Goal: Information Seeking & Learning: Learn about a topic

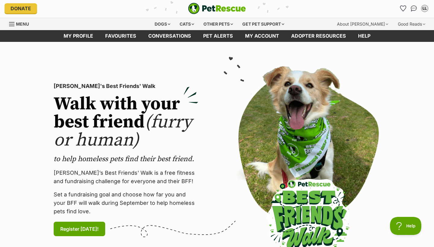
scroll to position [2, 0]
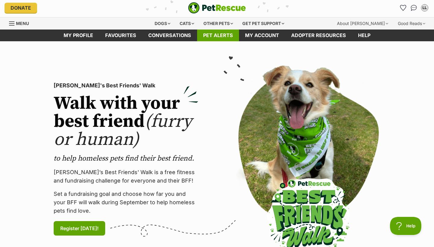
click at [211, 33] on link "Pet alerts" at bounding box center [218, 36] width 42 height 12
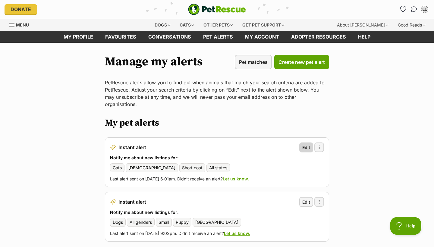
click at [303, 144] on span "Edit" at bounding box center [306, 147] width 8 height 6
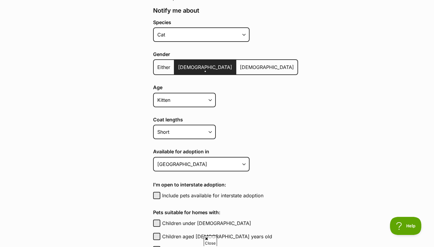
scroll to position [143, 0]
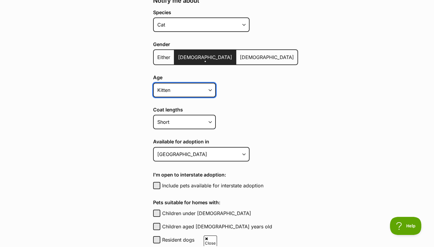
select select
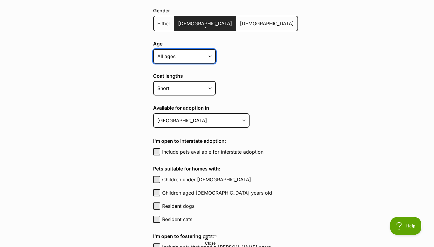
scroll to position [188, 0]
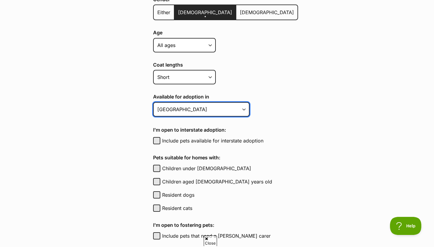
select select "1"
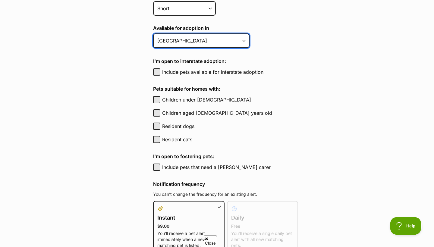
scroll to position [257, 0]
click at [157, 126] on button "Resident dogs" at bounding box center [156, 125] width 7 height 7
checkbox input "true"
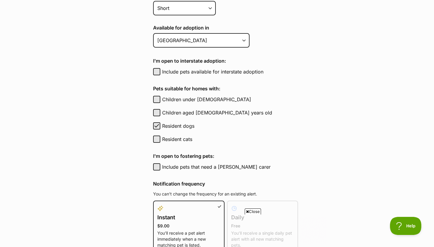
scroll to position [0, 0]
click at [155, 137] on button "Resident cats" at bounding box center [156, 139] width 7 height 7
checkbox input "true"
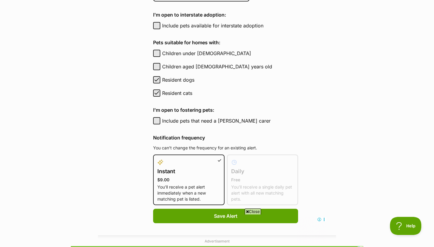
scroll to position [303, 0]
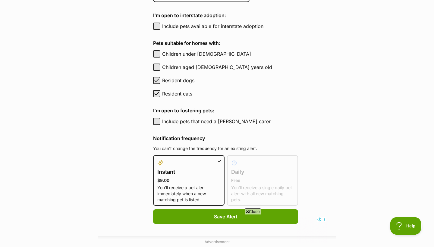
click at [158, 81] on span "button" at bounding box center [157, 80] width 6 height 7
checkbox input "false"
click at [157, 92] on span "button" at bounding box center [157, 93] width 6 height 7
checkbox input "false"
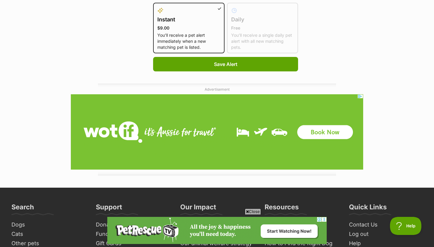
scroll to position [452, 0]
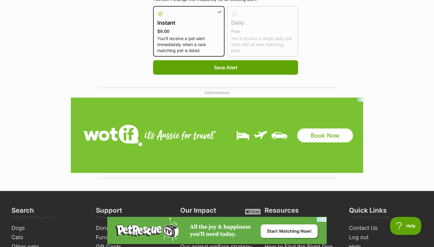
click at [242, 37] on p "You’ll receive a single daily pet alert with all new matching pets." at bounding box center [262, 45] width 63 height 18
click at [210, 11] on div "Instant $9.00 You’ll receive a pet alert immediately when a new matching pet is…" at bounding box center [188, 31] width 71 height 51
click at [188, 30] on p "$9.00" at bounding box center [188, 31] width 63 height 6
click at [157, 10] on input "Instant $9.00 You’ll receive a pet alert immediately when a new matching pet is…" at bounding box center [157, 10] width 0 height 0
click at [188, 30] on p "$9.00" at bounding box center [188, 31] width 63 height 6
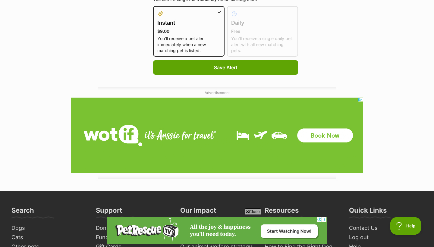
click at [157, 10] on input "Instant $9.00 You’ll receive a pet alert immediately when a new matching pet is…" at bounding box center [157, 10] width 0 height 0
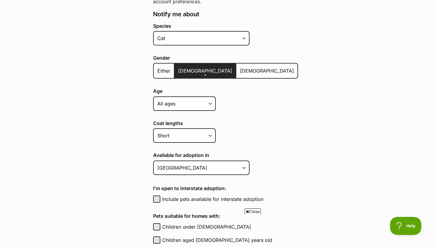
scroll to position [0, 0]
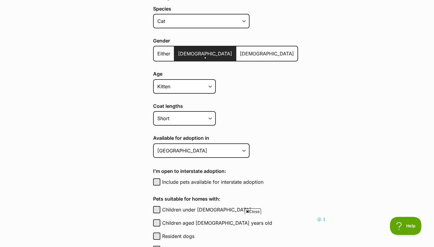
scroll to position [155, 0]
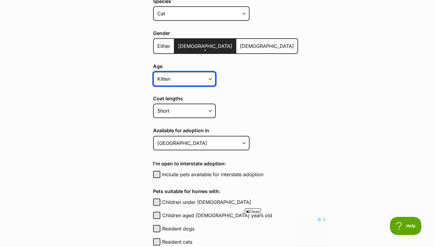
select select "cat"
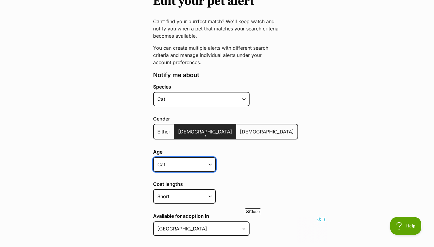
scroll to position [71, 0]
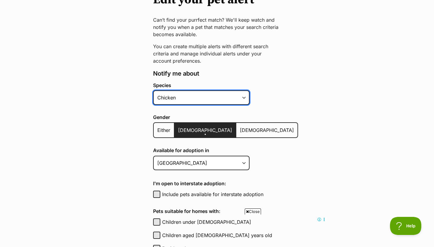
select select "2"
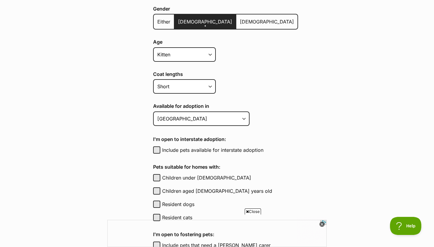
scroll to position [180, 0]
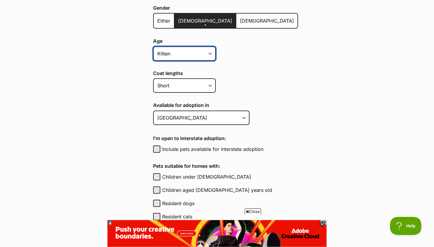
select select
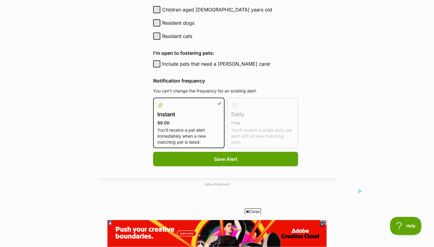
scroll to position [363, 0]
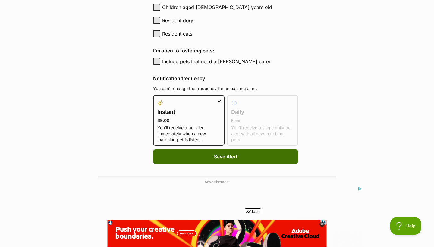
click at [227, 155] on span "Save Alert" at bounding box center [226, 156] width 24 height 7
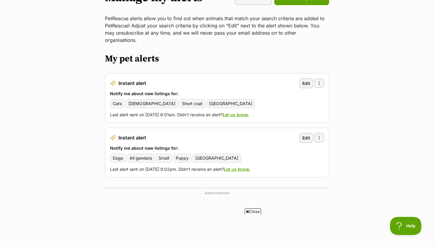
scroll to position [86, 0]
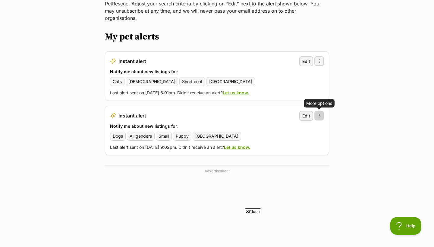
click at [319, 113] on span "button" at bounding box center [319, 115] width 5 height 5
click at [304, 127] on link "Delete alert" at bounding box center [289, 132] width 61 height 10
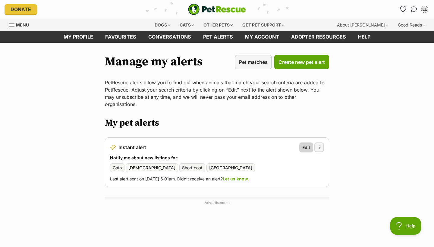
click at [306, 144] on span "Edit" at bounding box center [306, 147] width 8 height 6
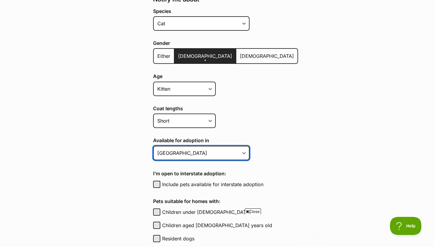
select select "1"
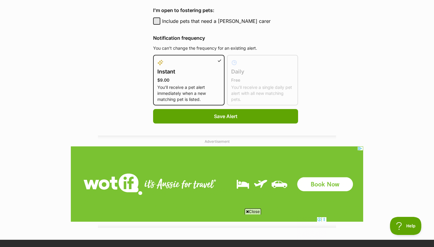
scroll to position [422, 0]
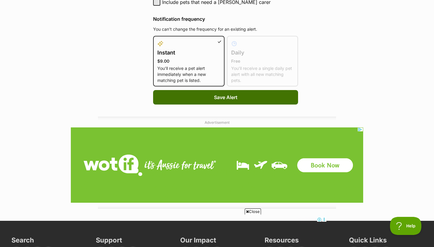
click at [231, 97] on button "Save Alert" at bounding box center [225, 97] width 145 height 14
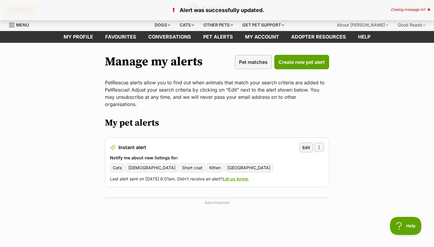
scroll to position [1, 0]
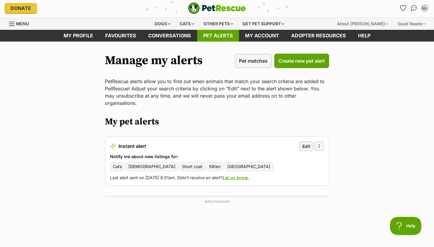
click at [228, 38] on link "Pet alerts" at bounding box center [218, 36] width 42 height 12
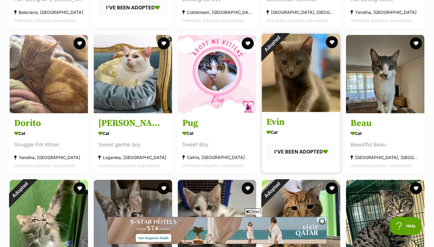
click at [282, 54] on div "Adopted" at bounding box center [272, 44] width 20 height 20
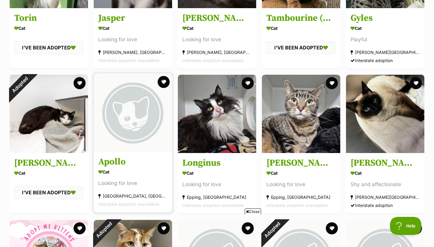
scroll to position [630, 0]
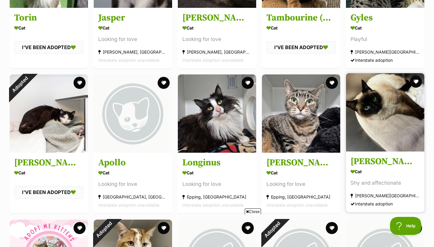
click at [370, 118] on img at bounding box center [385, 112] width 78 height 78
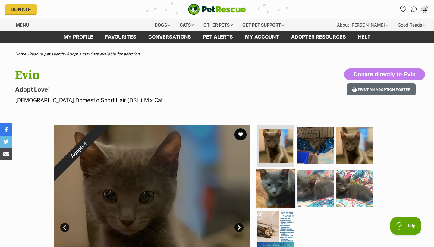
click at [281, 180] on img at bounding box center [275, 188] width 39 height 39
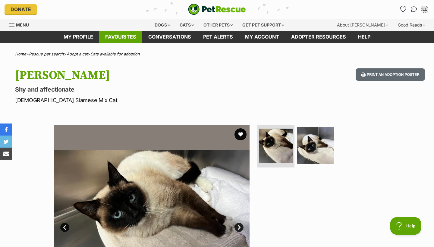
click at [118, 38] on link "Favourites" at bounding box center [120, 37] width 43 height 12
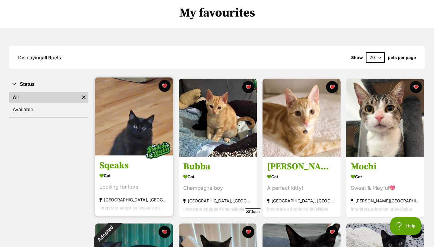
click at [145, 137] on img at bounding box center [158, 151] width 30 height 30
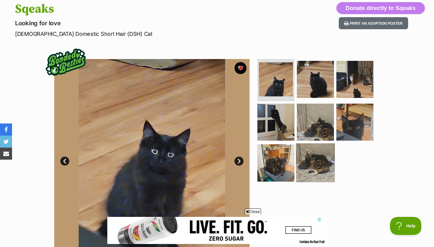
click at [306, 159] on img at bounding box center [315, 162] width 39 height 39
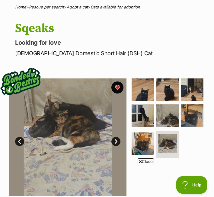
scroll to position [46, 0]
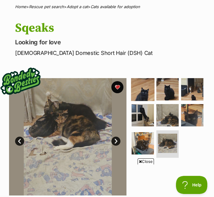
click at [140, 89] on img at bounding box center [143, 89] width 24 height 24
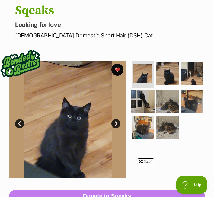
scroll to position [65, 0]
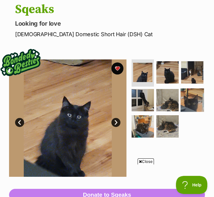
click at [180, 112] on img at bounding box center [192, 100] width 24 height 24
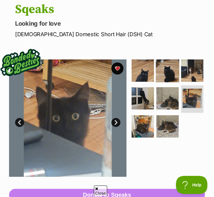
click at [169, 71] on img at bounding box center [167, 71] width 24 height 24
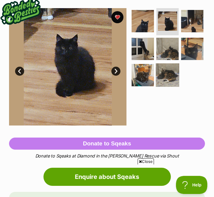
scroll to position [115, 0]
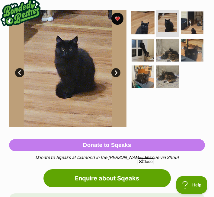
click at [147, 26] on img at bounding box center [143, 23] width 24 height 24
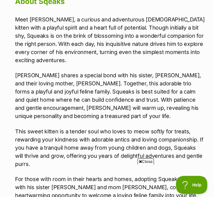
scroll to position [692, 0]
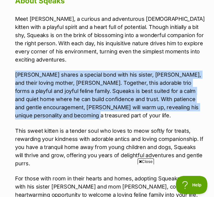
drag, startPoint x: 16, startPoint y: 72, endPoint x: 54, endPoint y: 115, distance: 56.8
click at [54, 115] on p "[PERSON_NAME] shares a special bond with his sister, [PERSON_NAME], and their l…" at bounding box center [110, 95] width 190 height 49
copy p "[PERSON_NAME] shares a special bond with his sister, [PERSON_NAME], and their l…"
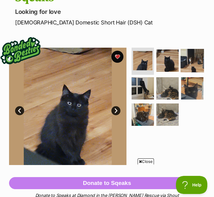
scroll to position [80, 0]
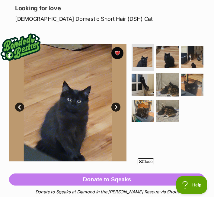
click at [155, 96] on img at bounding box center [167, 85] width 24 height 24
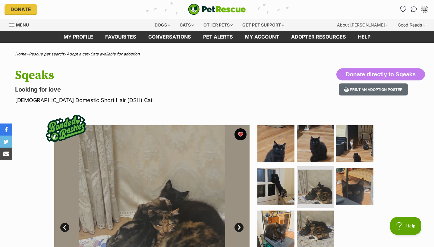
scroll to position [0, 0]
click at [128, 39] on link "Favourites" at bounding box center [120, 37] width 43 height 12
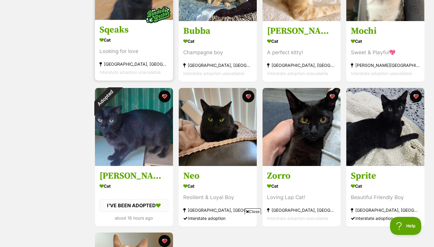
scroll to position [181, 0]
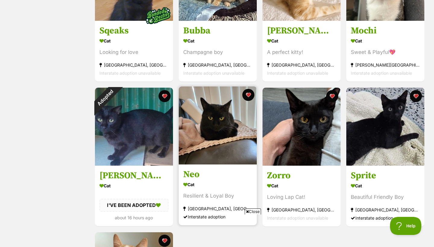
click at [225, 116] on img at bounding box center [218, 125] width 78 height 78
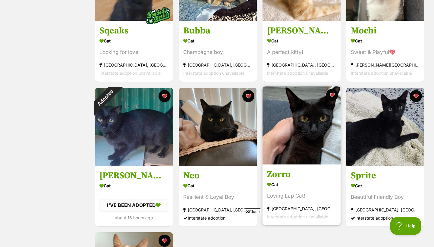
click at [304, 144] on img at bounding box center [301, 125] width 78 height 78
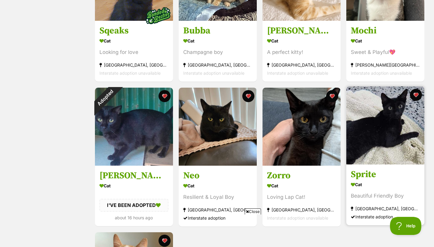
click at [370, 131] on img at bounding box center [385, 125] width 78 height 78
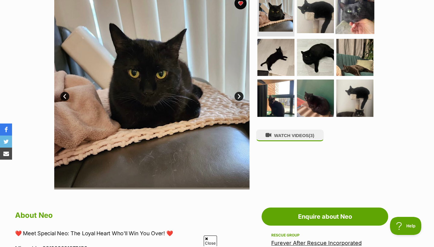
click at [353, 21] on img at bounding box center [354, 14] width 39 height 39
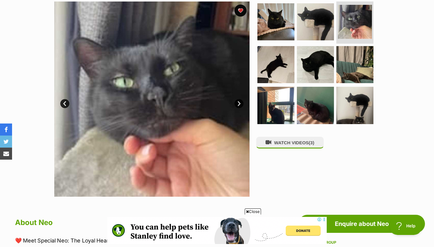
scroll to position [101, 0]
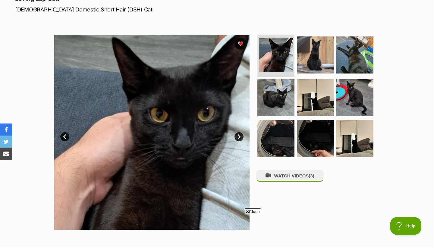
scroll to position [89, 0]
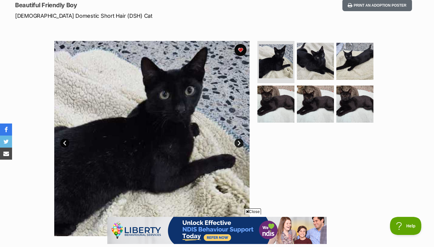
scroll to position [79, 0]
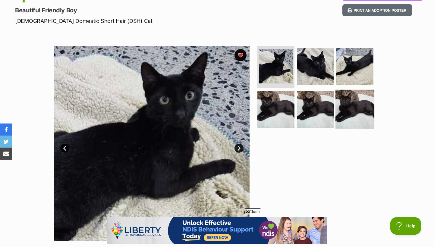
click at [350, 108] on img at bounding box center [354, 108] width 39 height 39
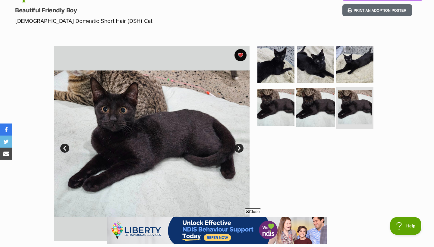
click at [321, 110] on img at bounding box center [315, 107] width 39 height 39
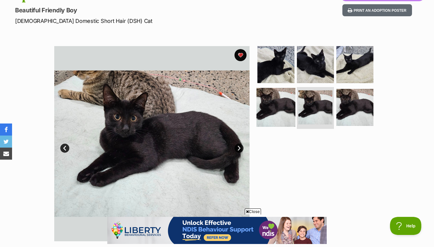
click at [278, 106] on img at bounding box center [275, 107] width 39 height 39
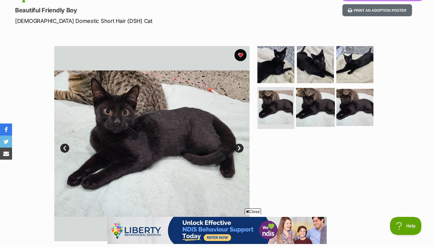
click at [307, 105] on img at bounding box center [315, 107] width 39 height 39
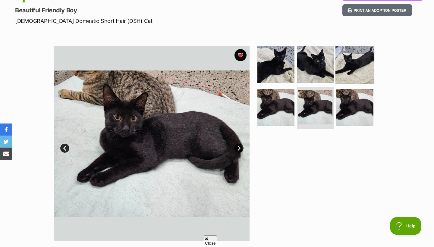
click at [340, 79] on img at bounding box center [354, 64] width 39 height 39
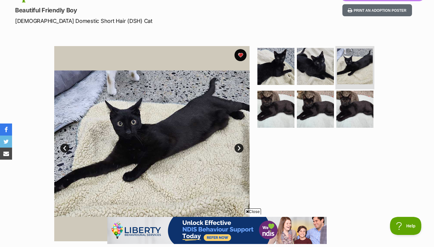
scroll to position [0, 0]
click at [324, 71] on img at bounding box center [315, 66] width 39 height 39
